Goal: Transaction & Acquisition: Download file/media

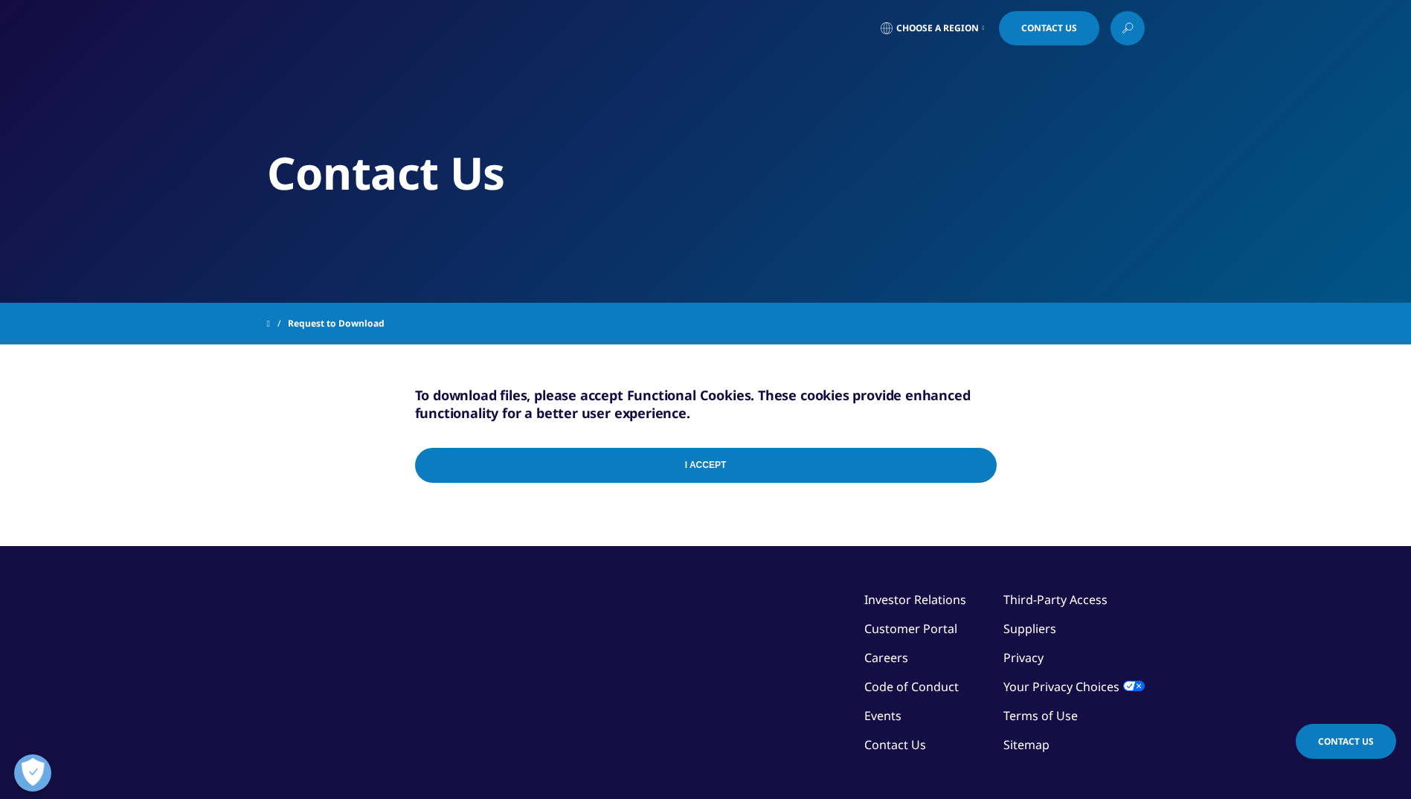
click at [974, 466] on input "I Accept" at bounding box center [706, 465] width 582 height 35
click at [326, 326] on span "Request to Download" at bounding box center [336, 323] width 97 height 27
click at [585, 459] on input "I Accept" at bounding box center [706, 465] width 582 height 35
click at [981, 461] on input "I Accept" at bounding box center [706, 465] width 582 height 35
click at [950, 463] on input "I Accept" at bounding box center [706, 465] width 582 height 35
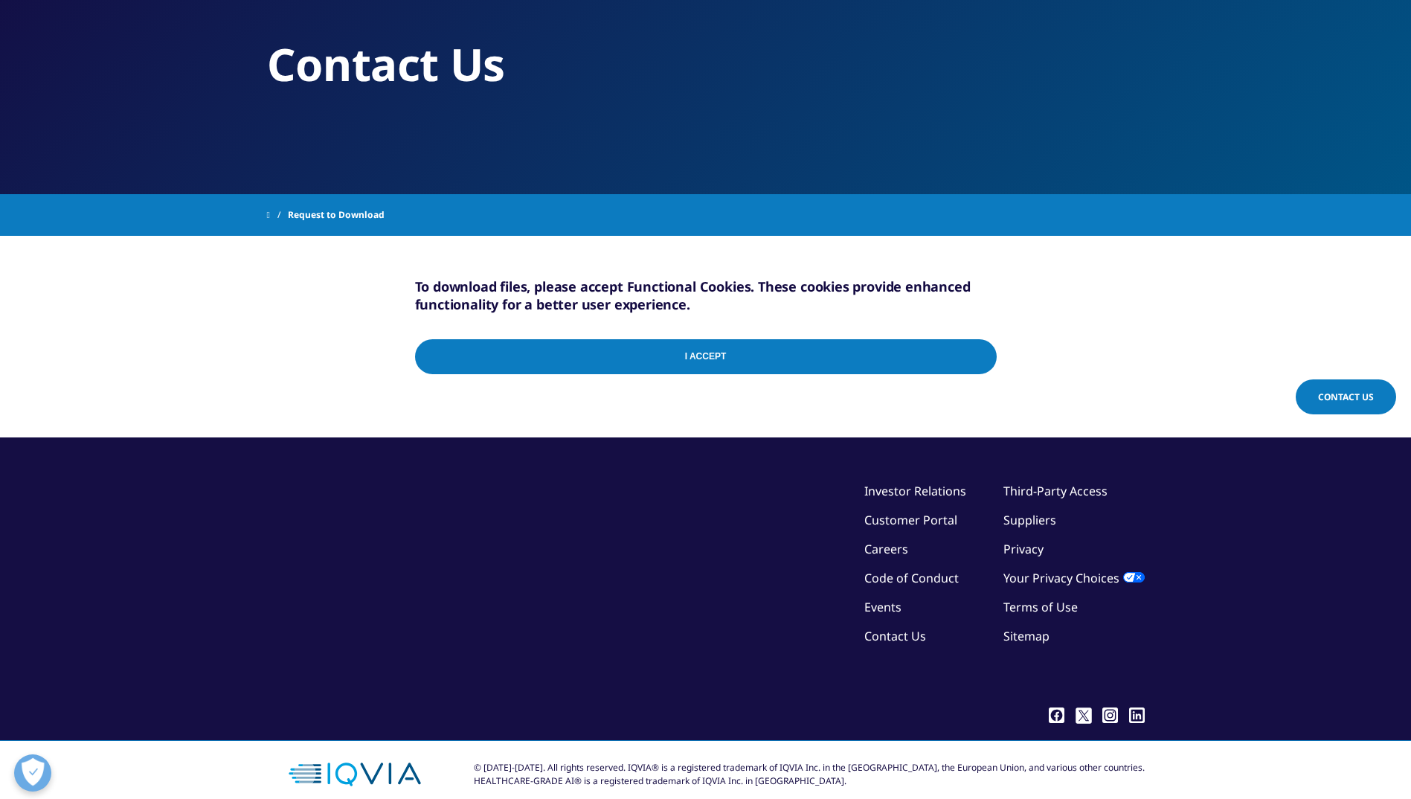
scroll to position [129, 0]
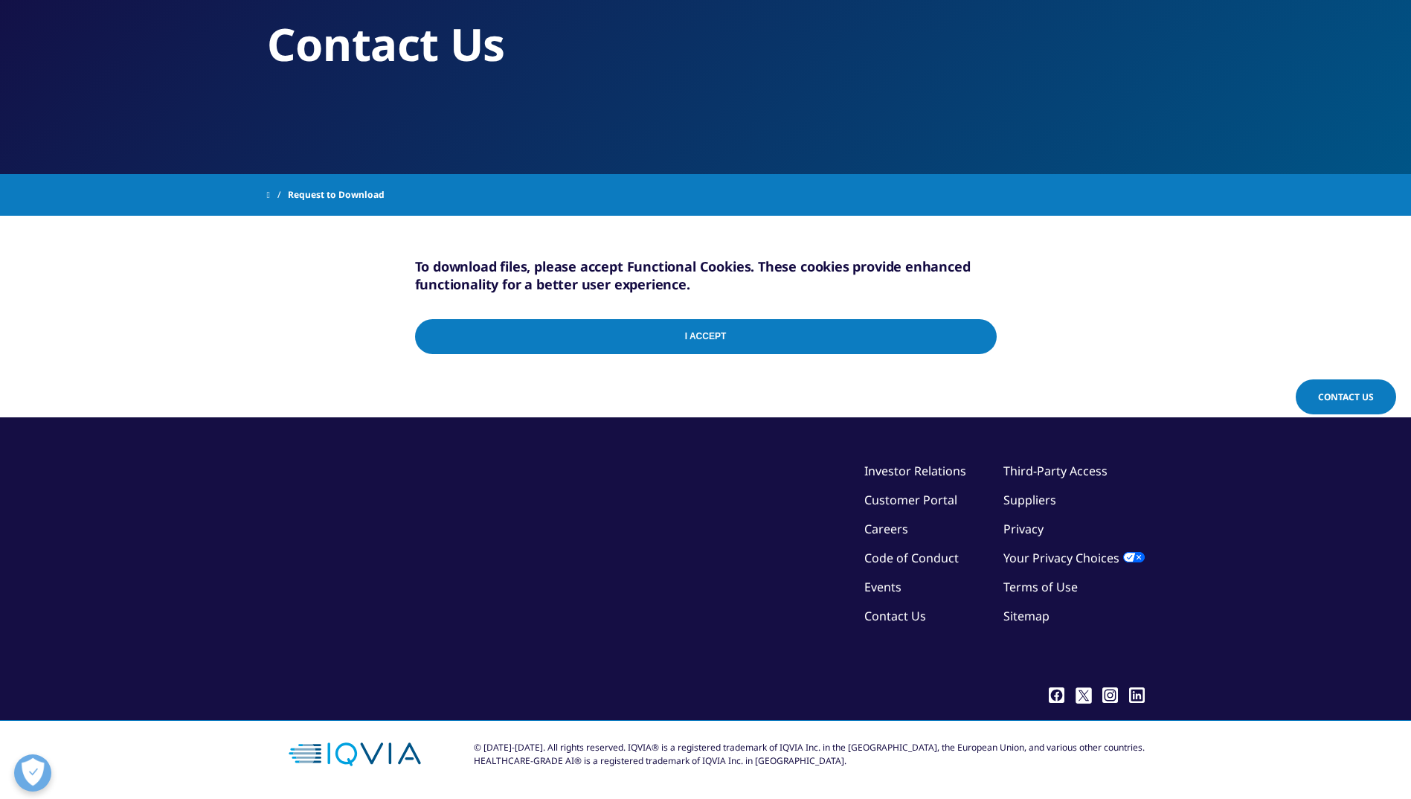
click at [356, 193] on span "Request to Download" at bounding box center [336, 194] width 97 height 27
